Goal: Transaction & Acquisition: Purchase product/service

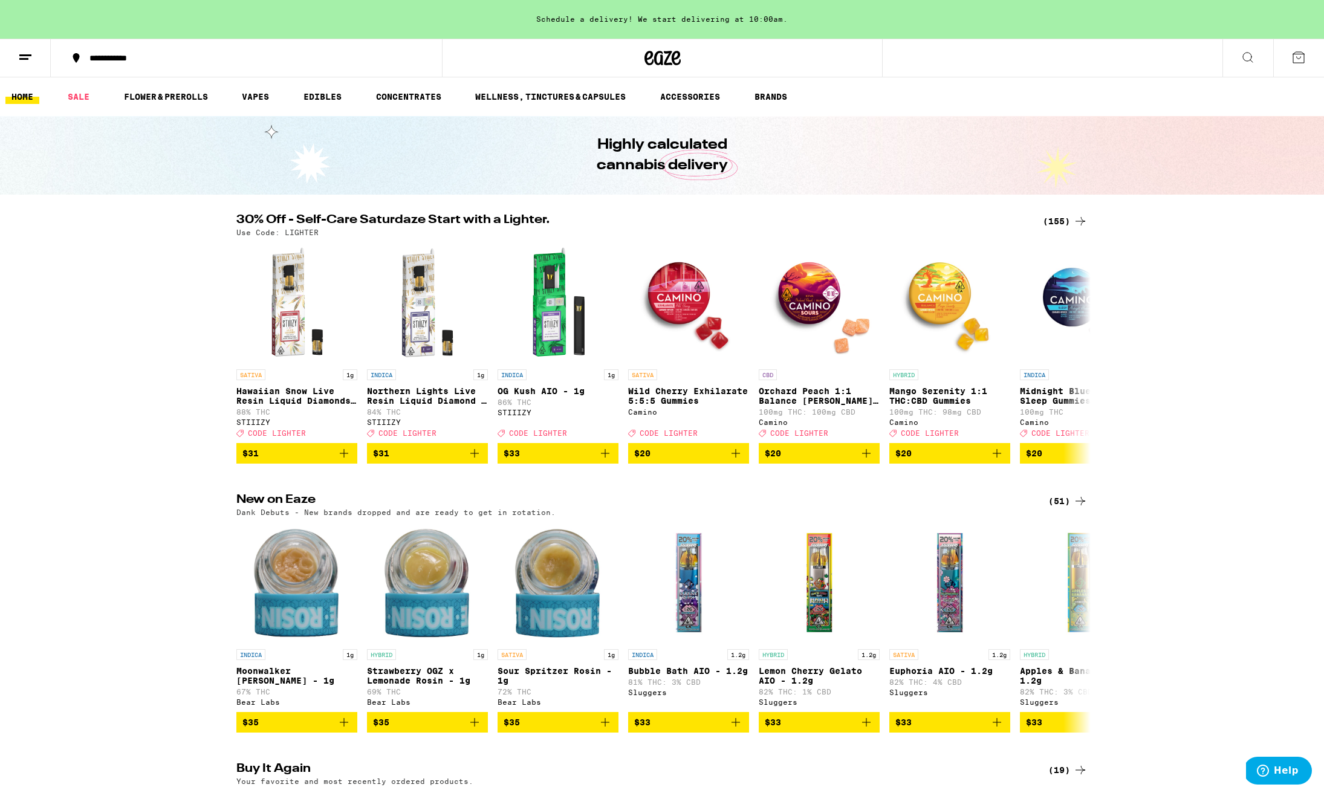
click at [1057, 221] on div "(155)" at bounding box center [1065, 221] width 45 height 15
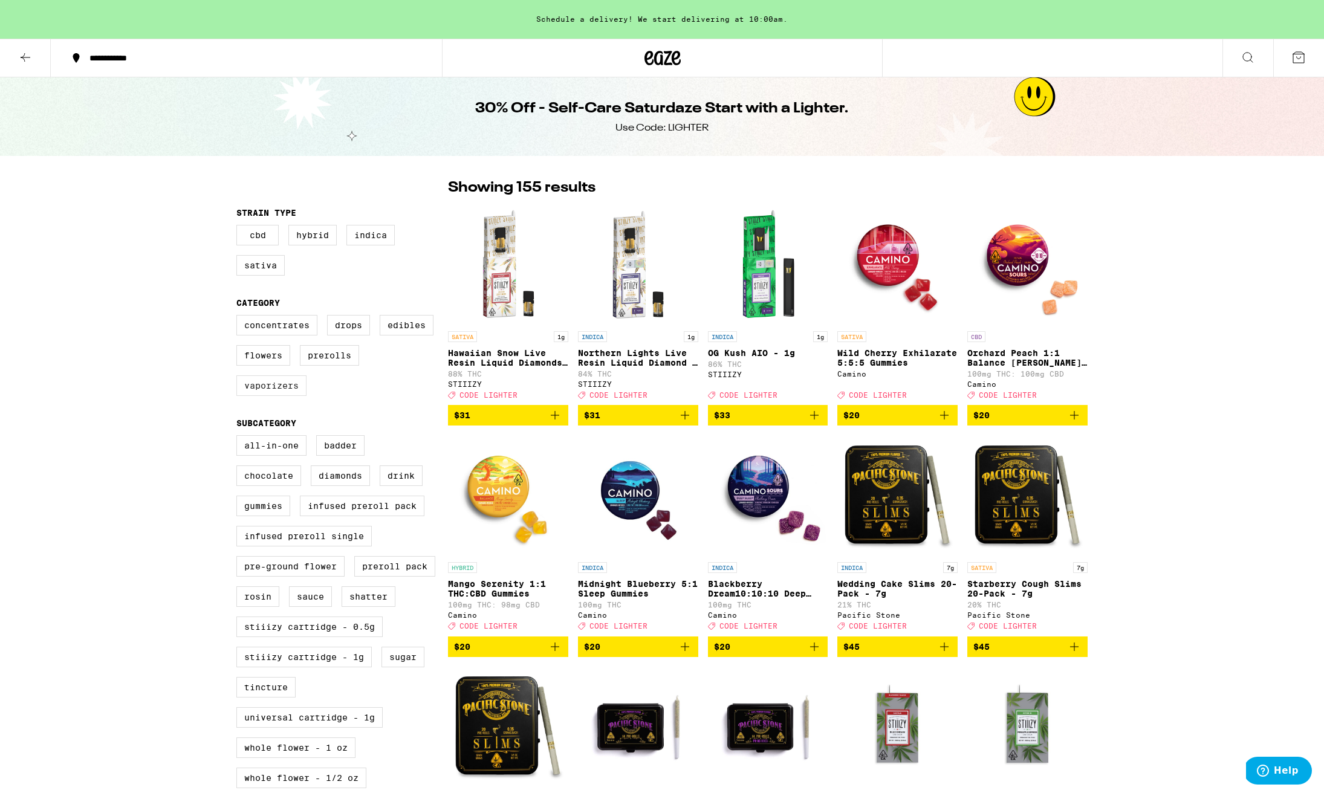
click at [271, 394] on label "Vaporizers" at bounding box center [271, 385] width 70 height 21
click at [239, 317] on input "Vaporizers" at bounding box center [239, 317] width 1 height 1
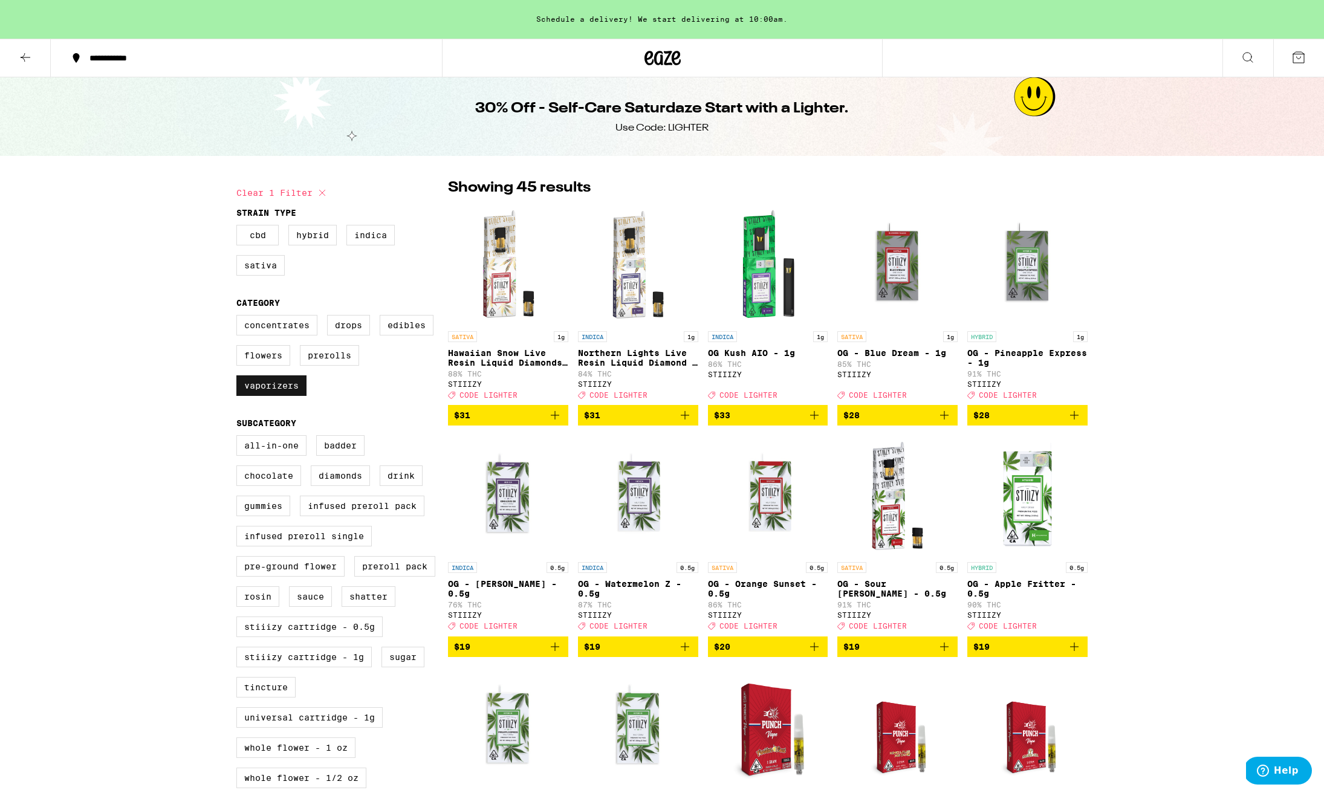
click at [283, 390] on label "Vaporizers" at bounding box center [271, 385] width 70 height 21
click at [239, 317] on input "Vaporizers" at bounding box center [239, 317] width 1 height 1
checkbox input "false"
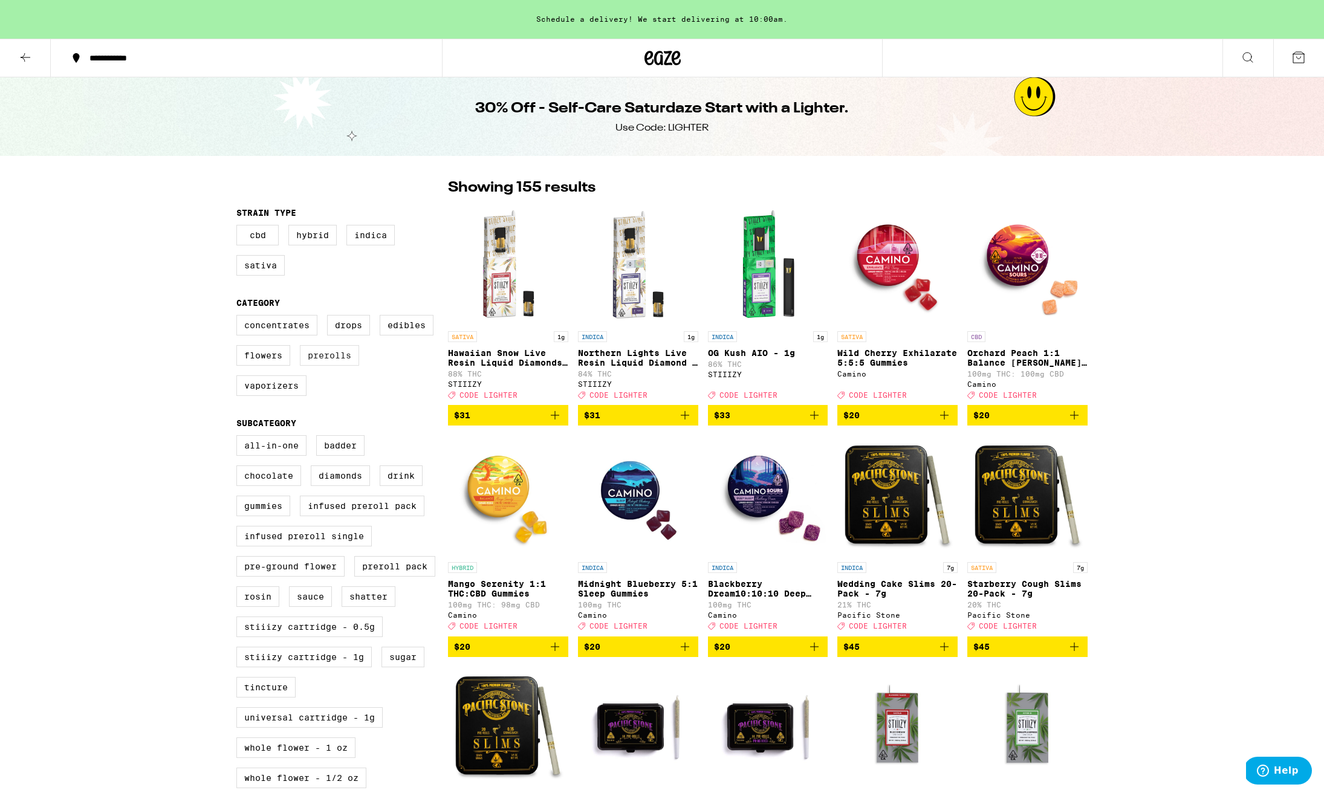
click at [338, 360] on label "Prerolls" at bounding box center [329, 355] width 59 height 21
click at [239, 317] on input "Prerolls" at bounding box center [239, 317] width 1 height 1
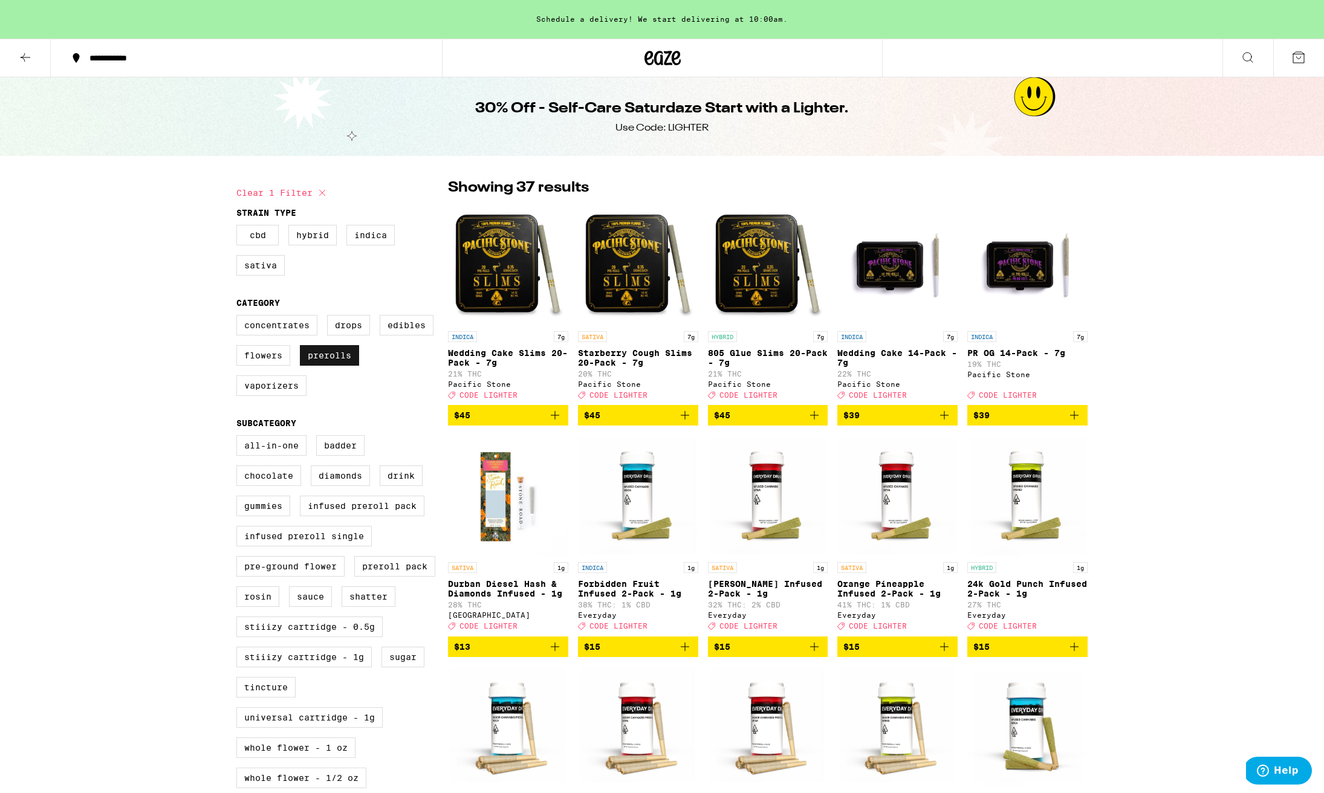
click at [334, 362] on label "Prerolls" at bounding box center [329, 355] width 59 height 21
click at [239, 317] on input "Prerolls" at bounding box center [239, 317] width 1 height 1
checkbox input "false"
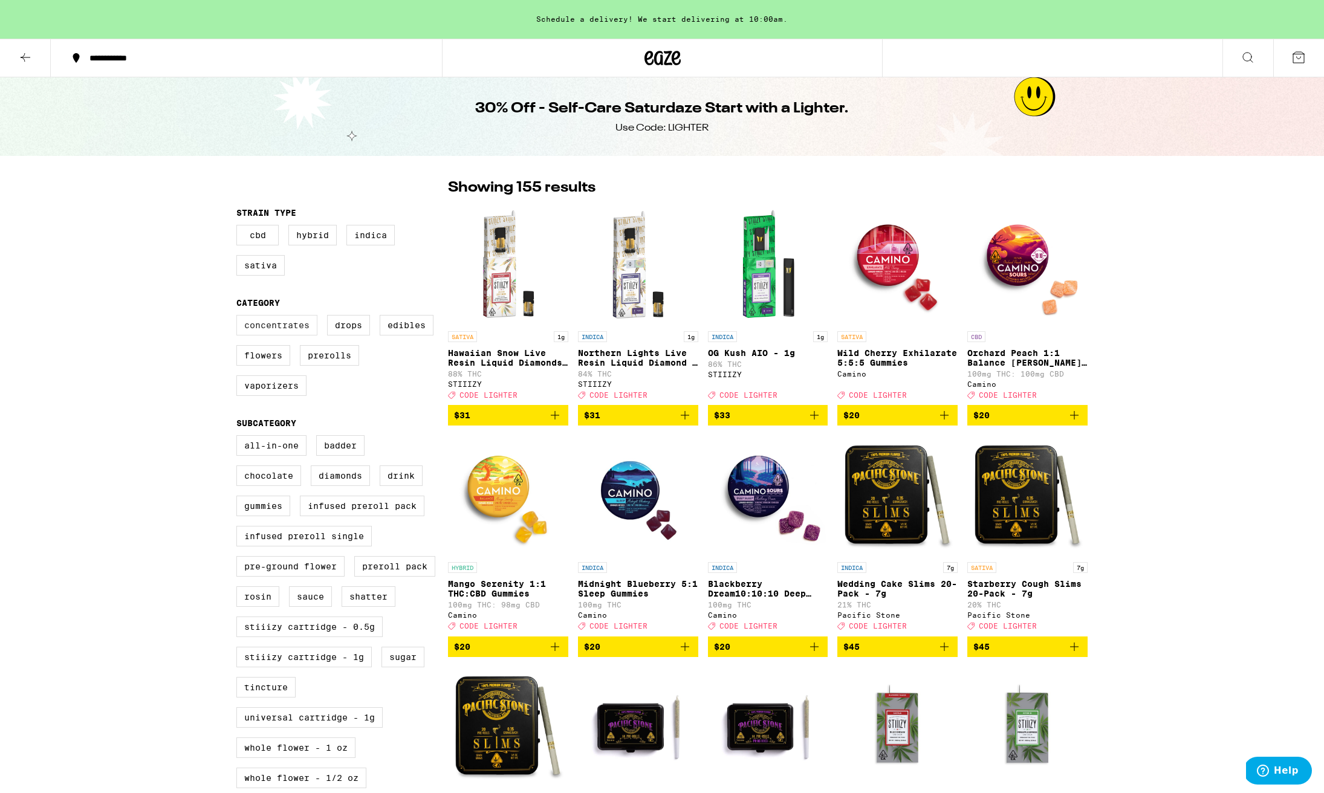
click at [290, 336] on label "Concentrates" at bounding box center [276, 325] width 81 height 21
click at [239, 317] on input "Concentrates" at bounding box center [239, 317] width 1 height 1
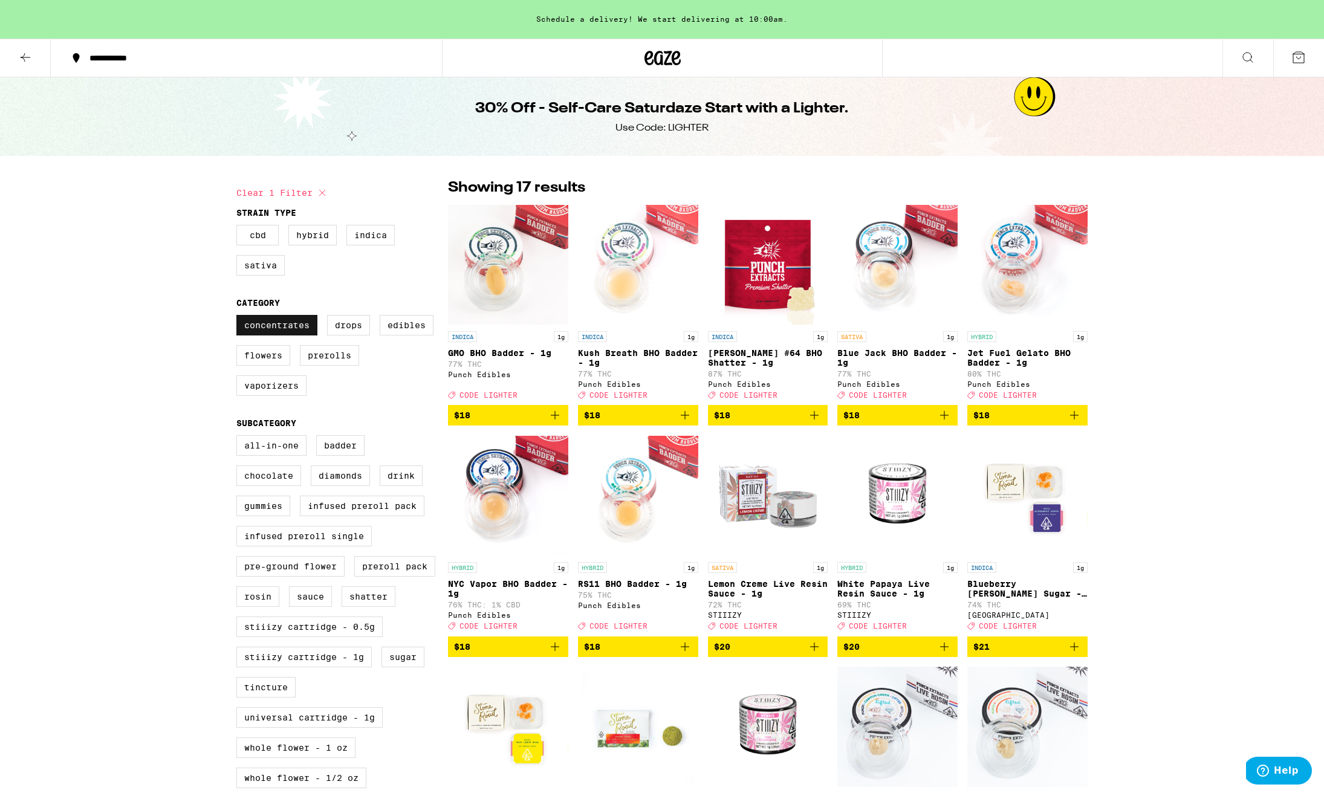
click at [292, 335] on label "Concentrates" at bounding box center [276, 325] width 81 height 21
click at [239, 317] on input "Concentrates" at bounding box center [239, 317] width 1 height 1
checkbox input "false"
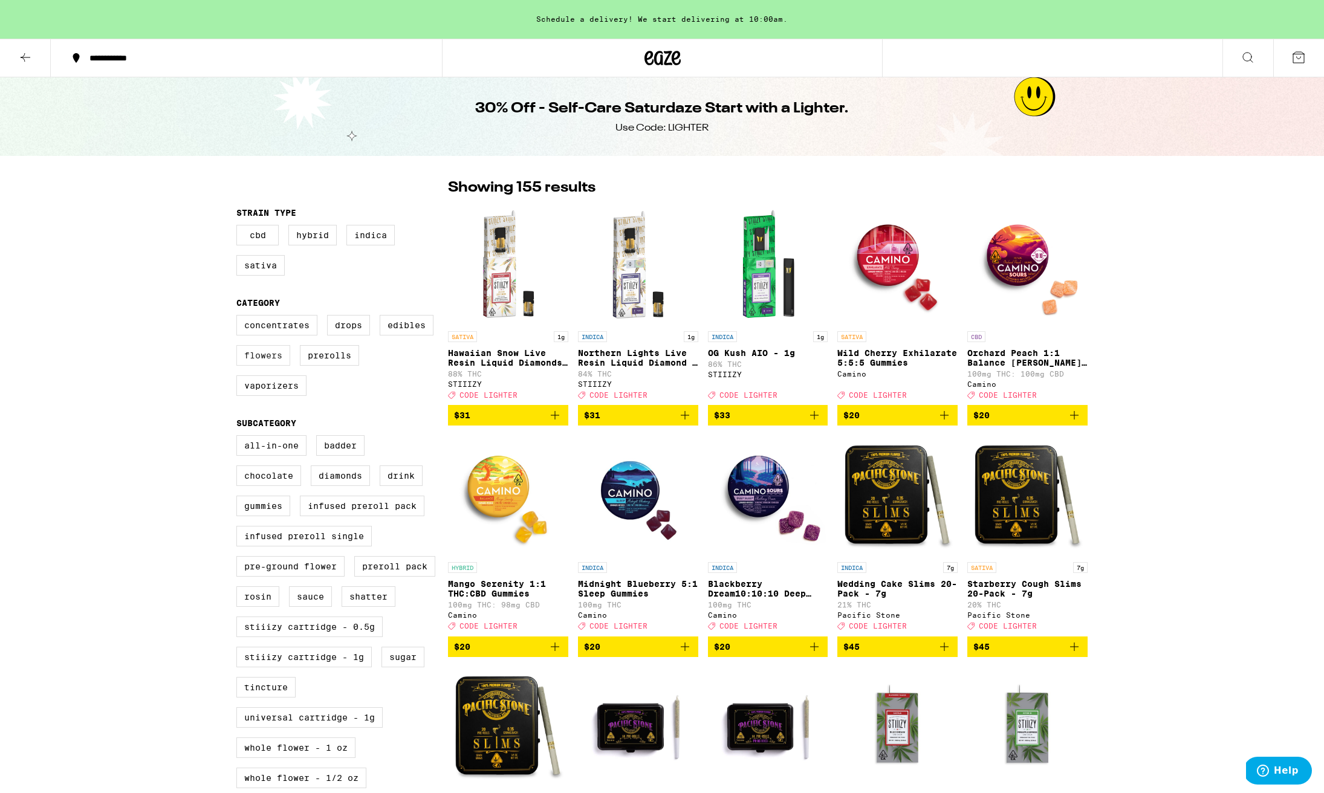
click at [264, 361] on label "Flowers" at bounding box center [263, 355] width 54 height 21
click at [239, 317] on input "Flowers" at bounding box center [239, 317] width 1 height 1
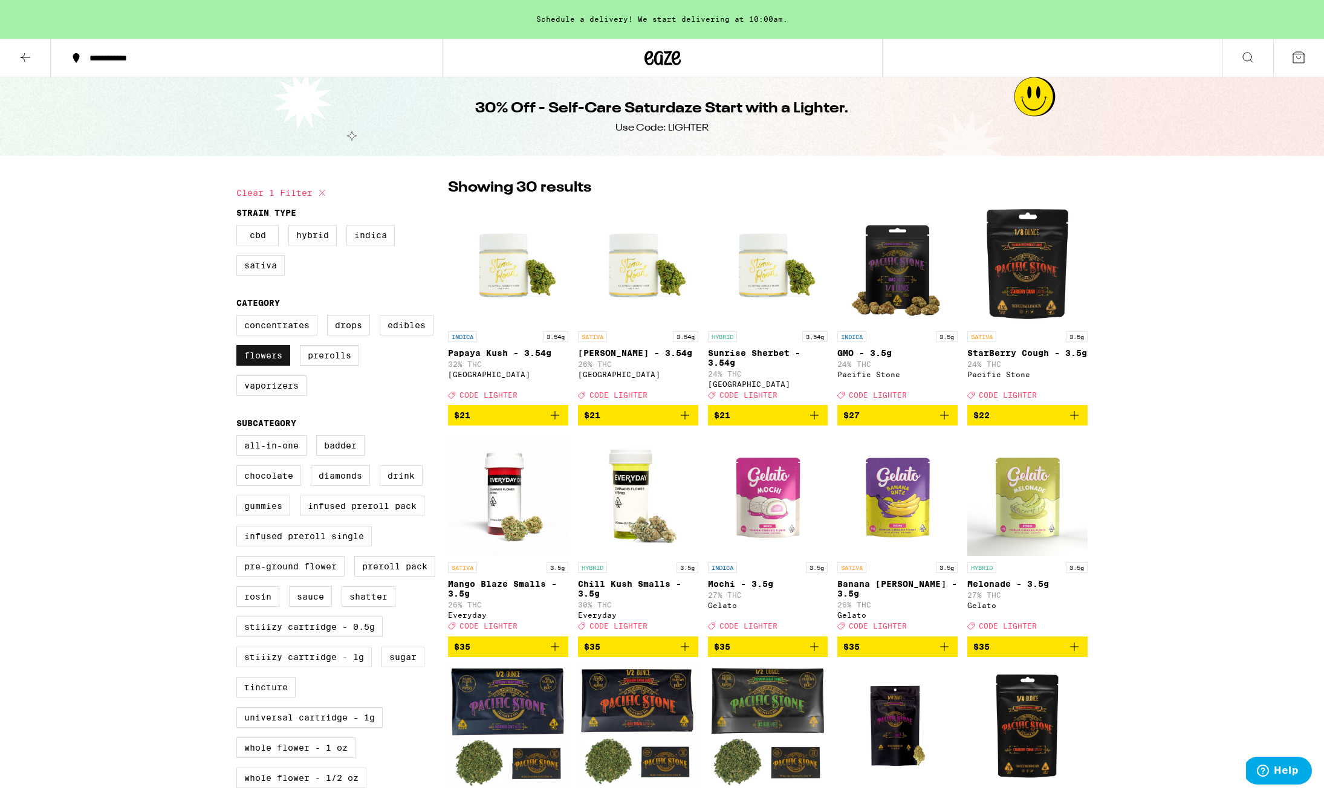
click at [263, 361] on label "Flowers" at bounding box center [263, 355] width 54 height 21
click at [239, 317] on input "Flowers" at bounding box center [239, 317] width 1 height 1
checkbox input "false"
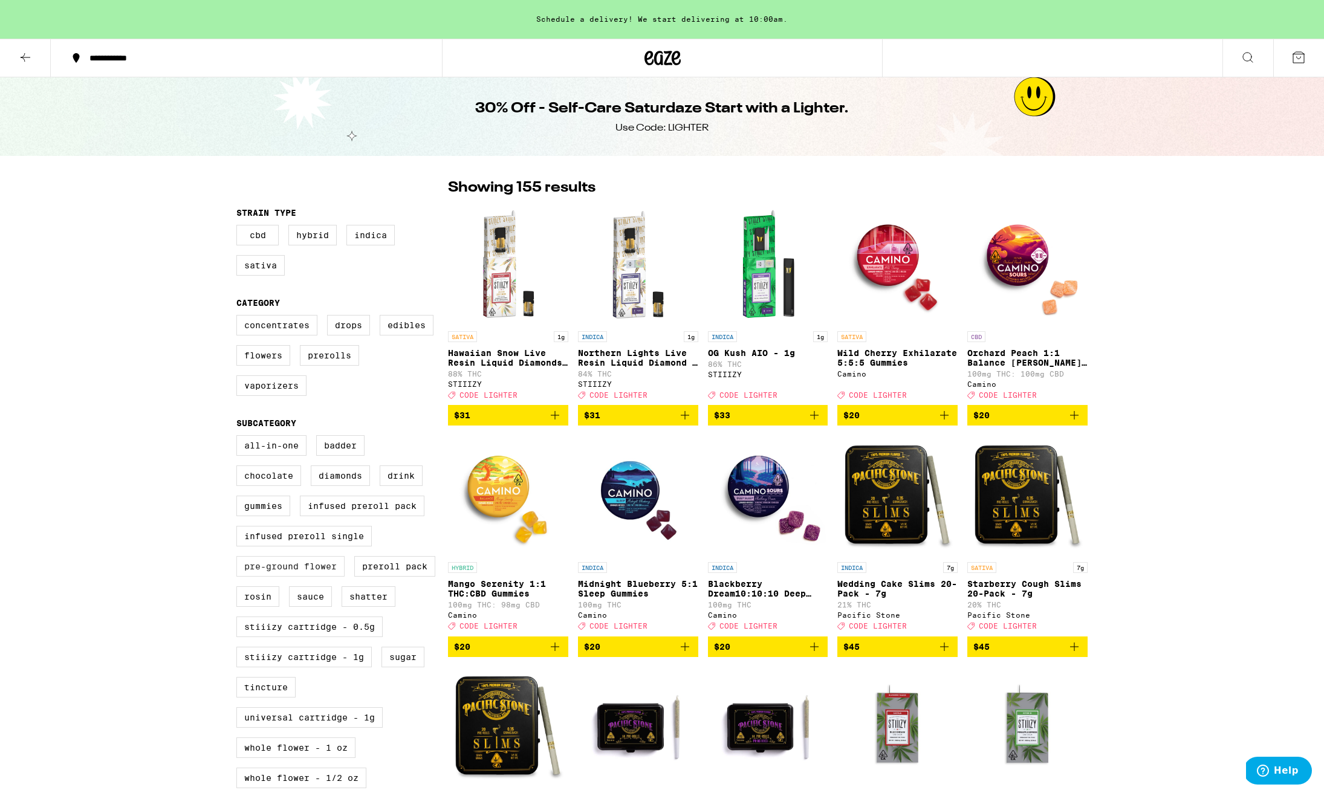
click at [309, 577] on label "Pre-ground Flower" at bounding box center [290, 566] width 108 height 21
click at [239, 438] on input "Pre-ground Flower" at bounding box center [239, 437] width 1 height 1
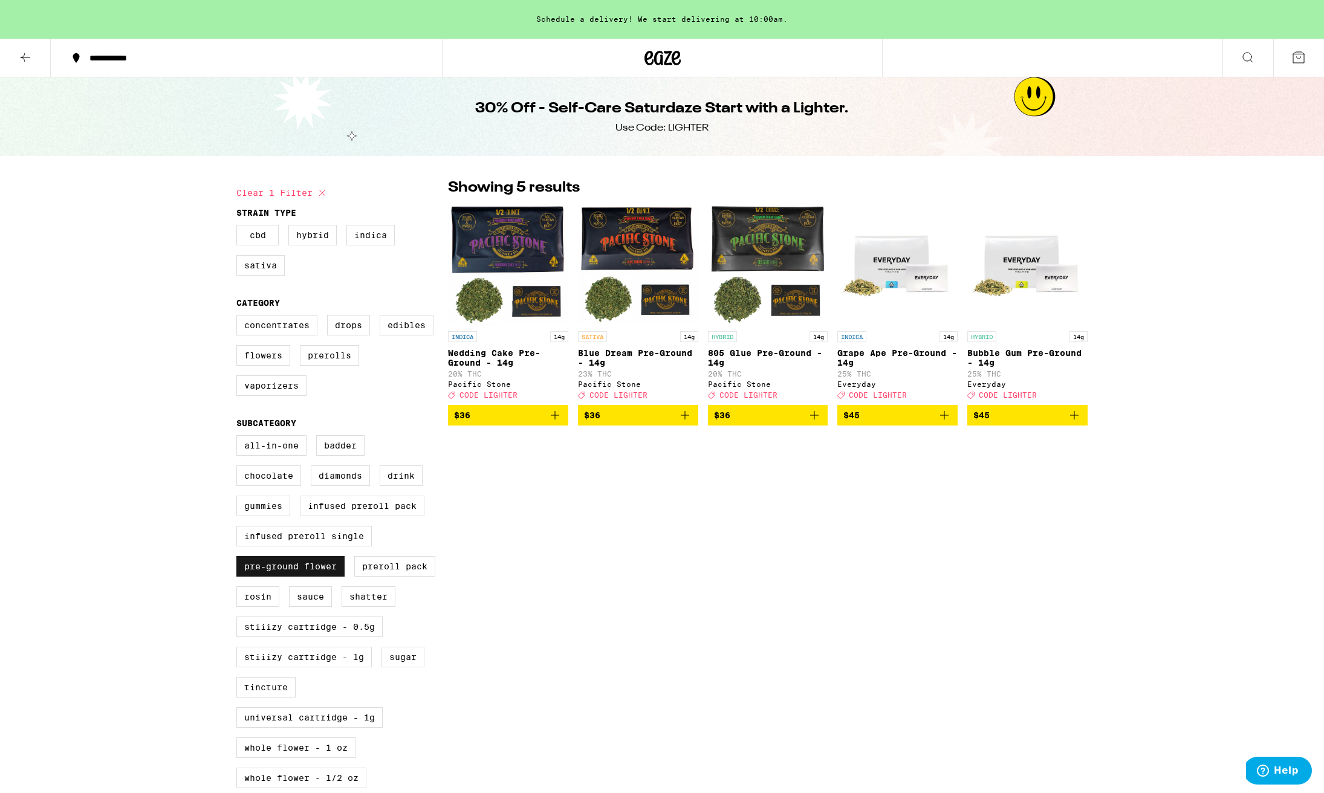
click at [333, 577] on label "Pre-ground Flower" at bounding box center [290, 566] width 108 height 21
click at [239, 438] on input "Pre-ground Flower" at bounding box center [239, 437] width 1 height 1
checkbox input "false"
